Goal: Transaction & Acquisition: Purchase product/service

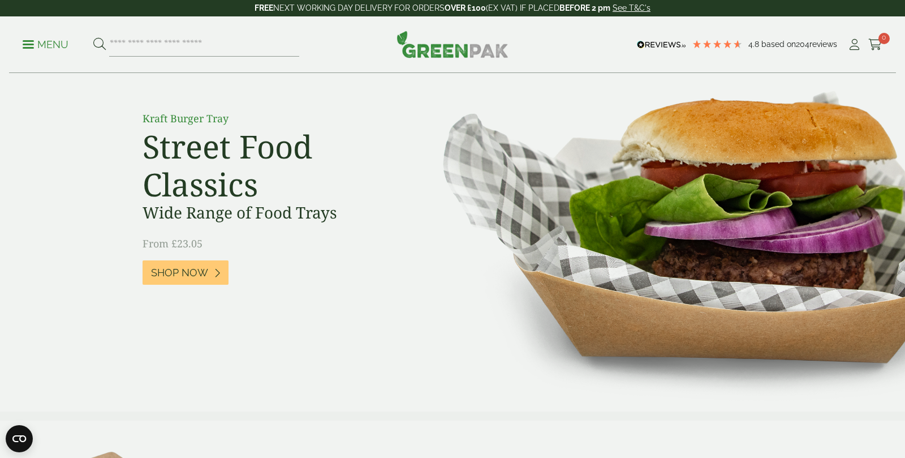
scroll to position [75, 0]
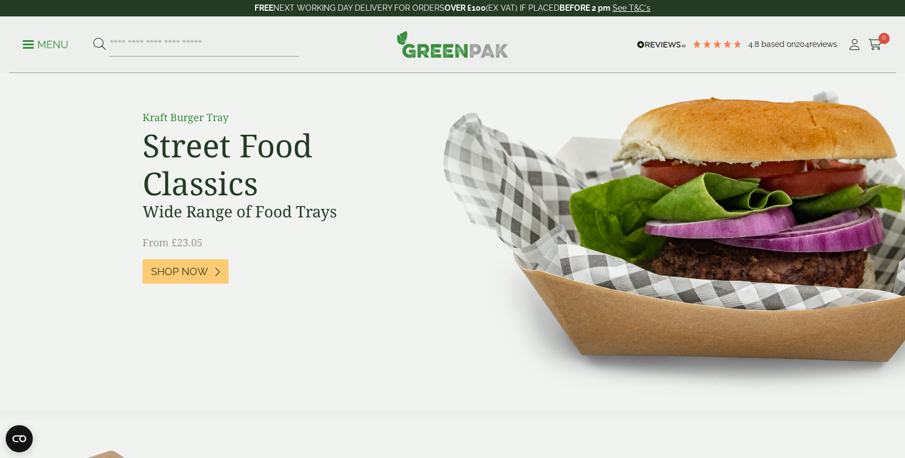
click at [42, 43] on p "Menu" at bounding box center [46, 45] width 46 height 14
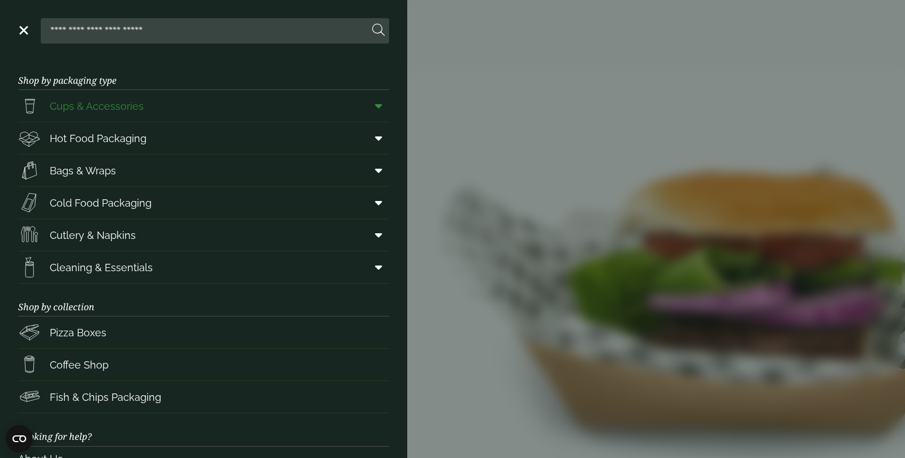
click at [183, 105] on link "Cups & Accessories" at bounding box center [203, 106] width 371 height 32
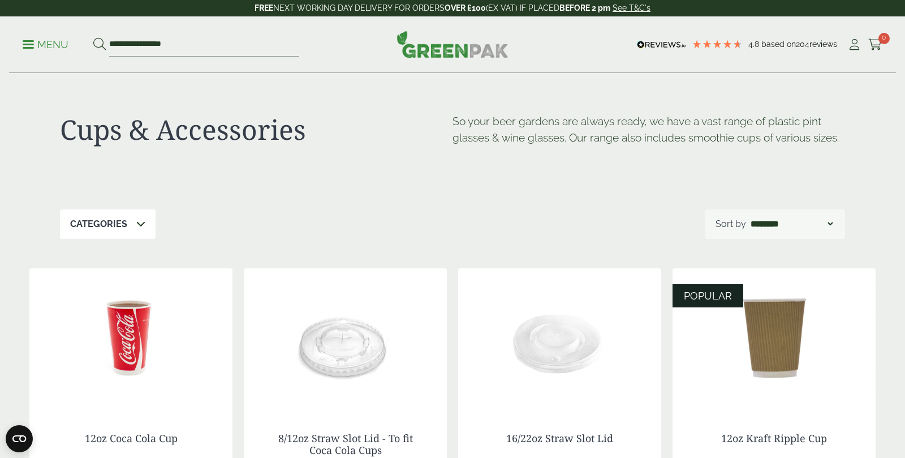
click at [36, 42] on p "Menu" at bounding box center [46, 45] width 46 height 14
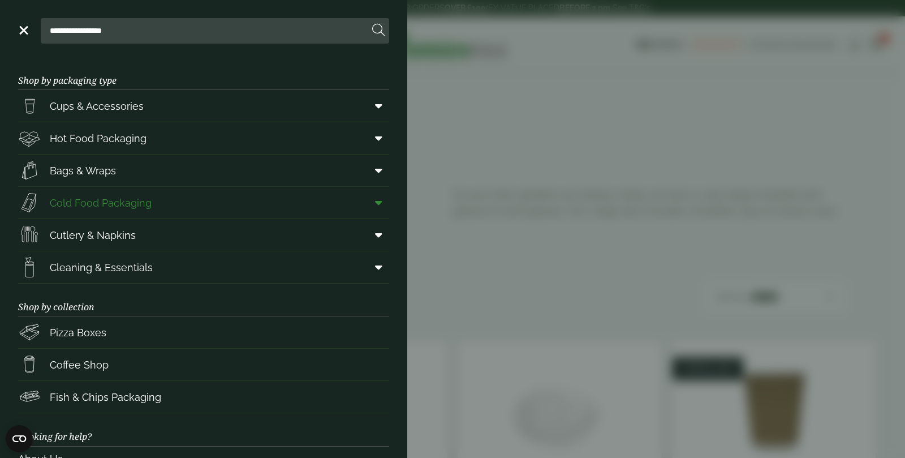
click at [173, 203] on link "Cold Food Packaging" at bounding box center [203, 203] width 371 height 32
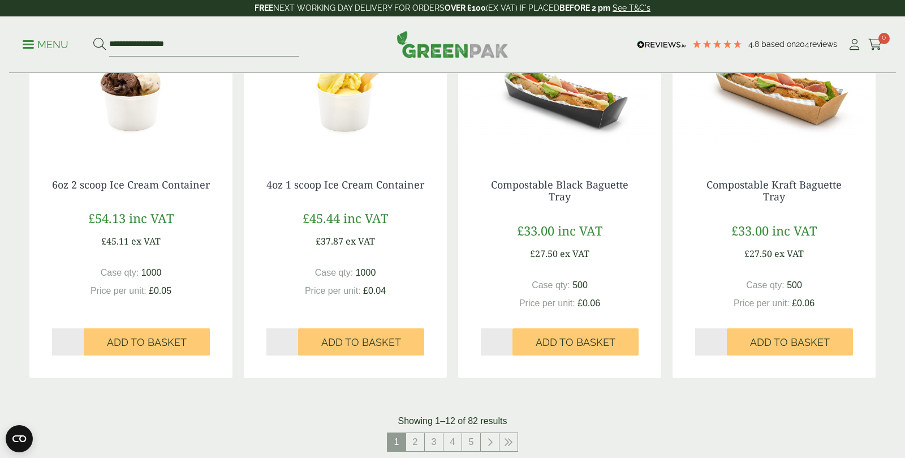
scroll to position [1110, 0]
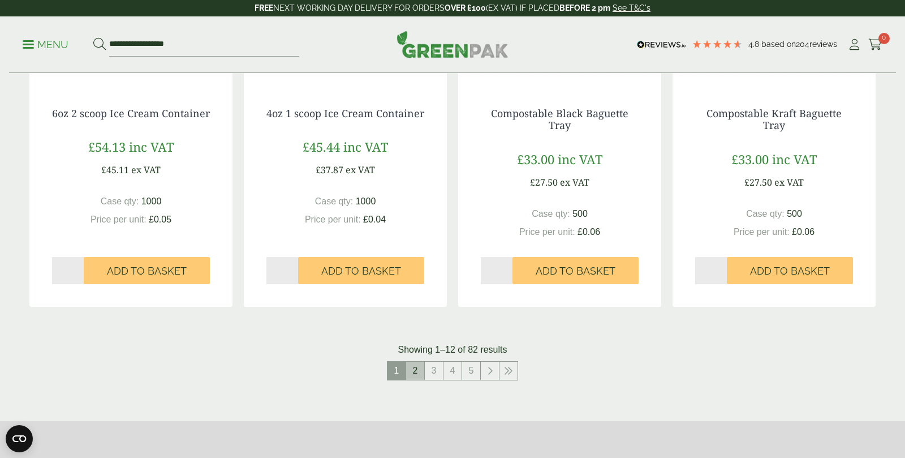
click at [418, 371] on link "2" at bounding box center [415, 370] width 18 height 18
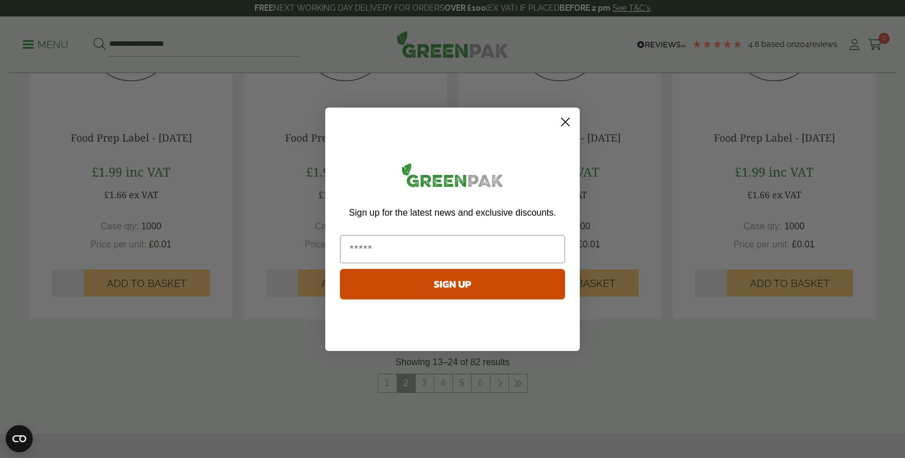
scroll to position [986, 0]
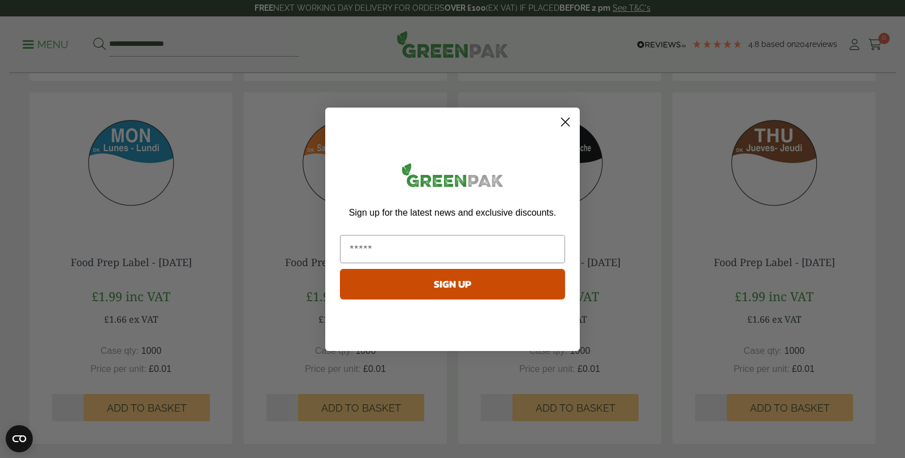
click at [561, 119] on circle "Close dialog" at bounding box center [565, 121] width 19 height 19
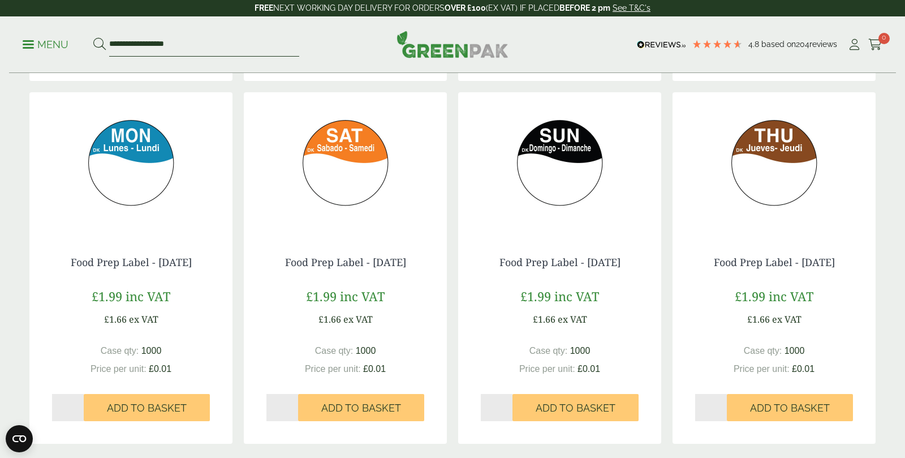
click at [221, 54] on input "**********" at bounding box center [204, 45] width 190 height 24
type input "*********"
click at [93, 37] on button at bounding box center [99, 44] width 12 height 15
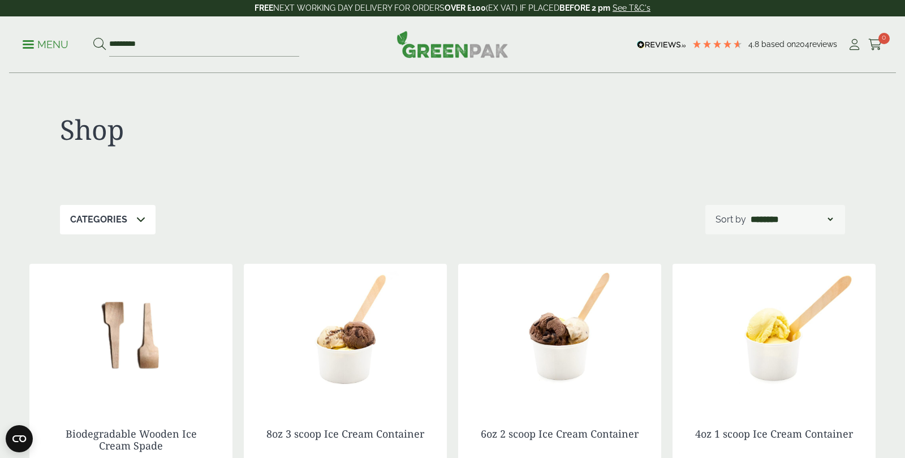
click at [367, 347] on img at bounding box center [345, 334] width 203 height 141
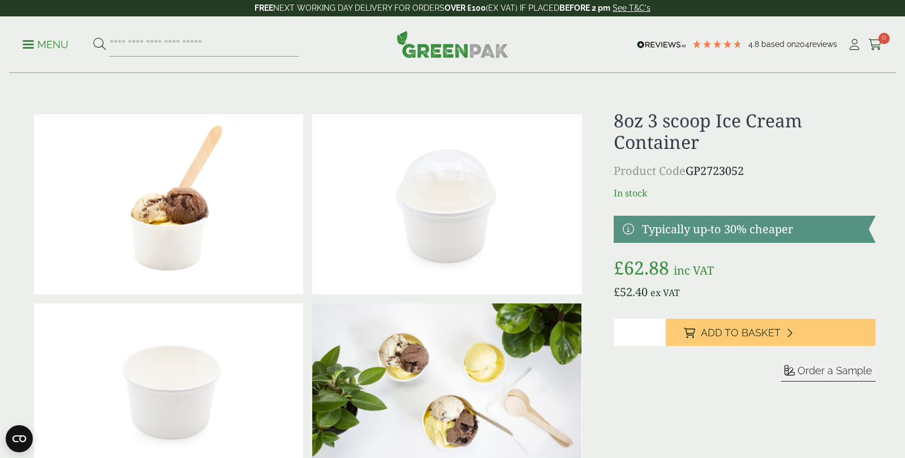
click at [50, 42] on p "Menu" at bounding box center [46, 45] width 46 height 14
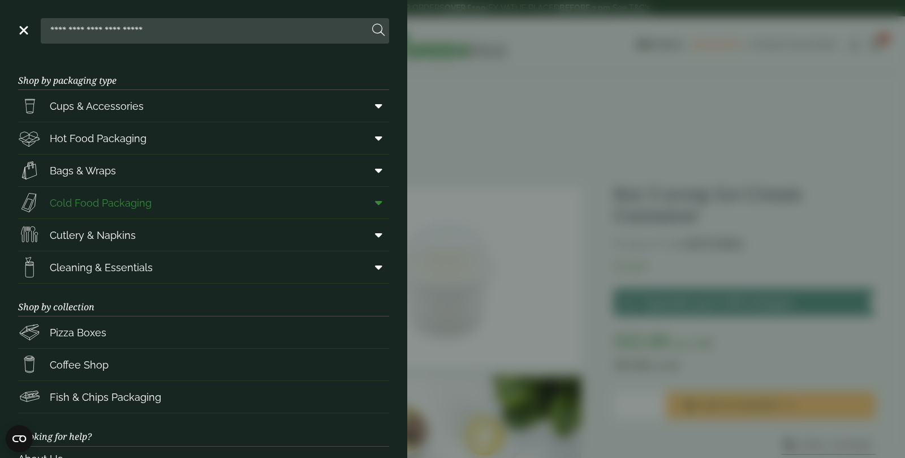
click at [255, 199] on link "Cold Food Packaging" at bounding box center [203, 203] width 371 height 32
